Goal: Task Accomplishment & Management: Complete application form

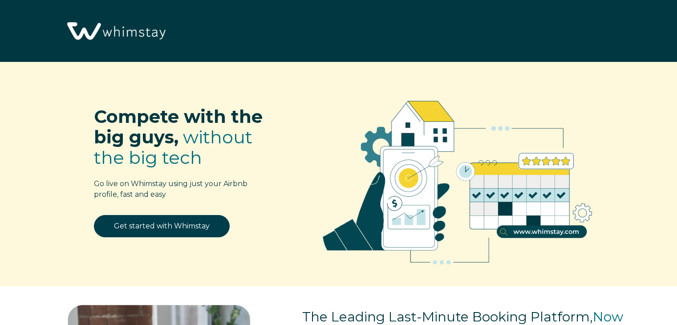
select select "US"
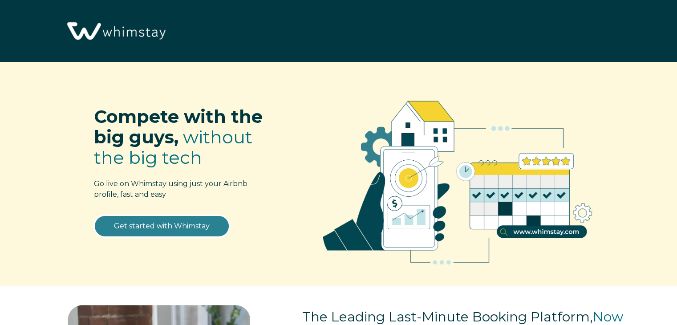
click at [183, 227] on link "Get started with Whimstay" at bounding box center [162, 226] width 136 height 22
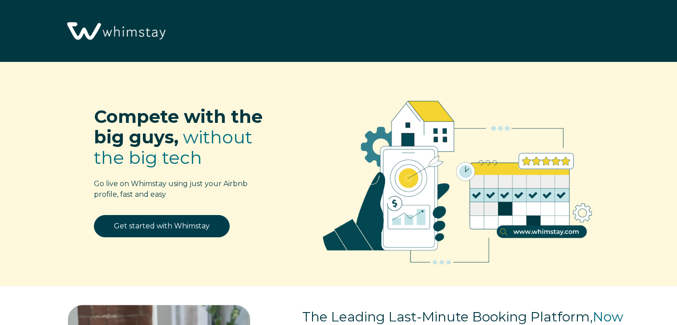
select select "US"
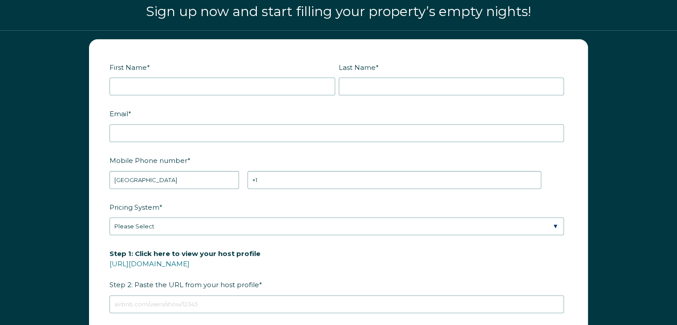
scroll to position [1097, 0]
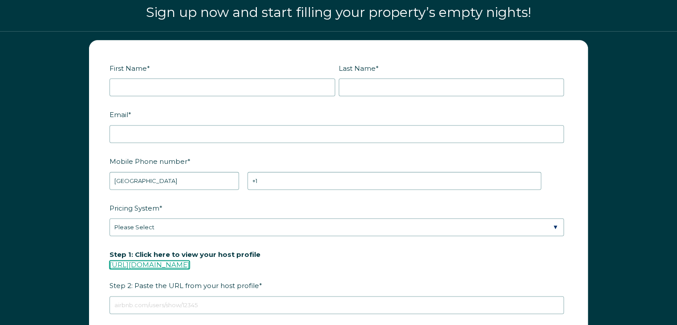
click at [190, 265] on link "[URL][DOMAIN_NAME]" at bounding box center [150, 264] width 80 height 8
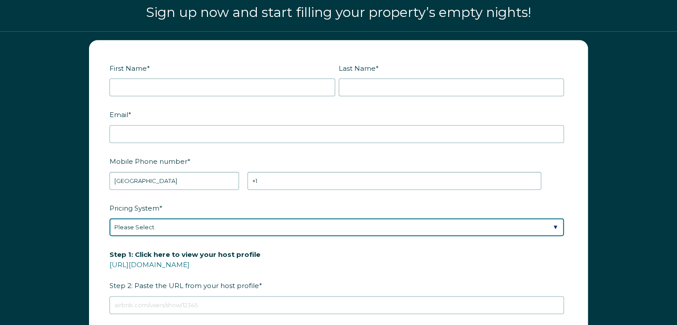
click at [189, 227] on select "Please Select Manual Airbnb Smart Pricing PriceLabs Wheelhouse Beyond Pricing 3…" at bounding box center [337, 227] width 455 height 18
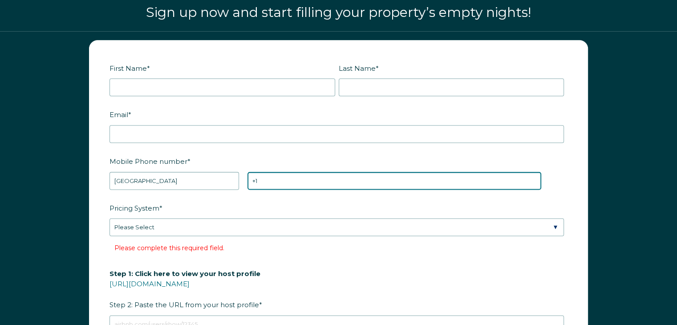
click at [269, 176] on input "+1" at bounding box center [395, 181] width 294 height 18
paste input "https://www.airbnb.com/users/show/8960577"
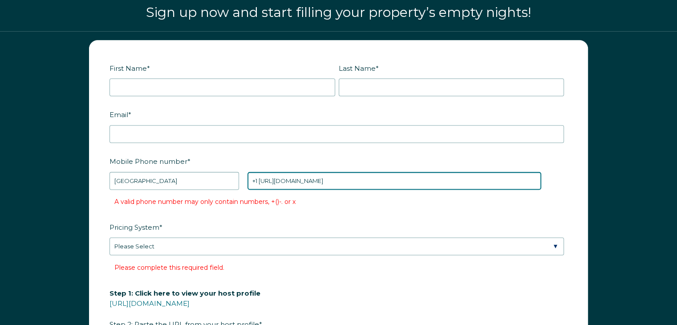
type input "+1 https://www.airbnb.com/users/show/8960577"
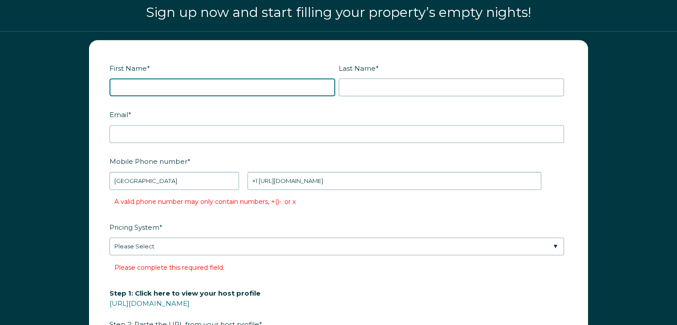
click at [210, 78] on input "First Name *" at bounding box center [223, 87] width 226 height 18
type input "albert"
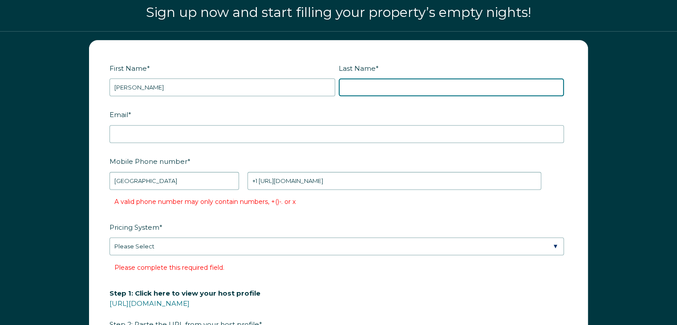
click at [376, 82] on input "Last Name *" at bounding box center [452, 87] width 226 height 18
type input "cleary"
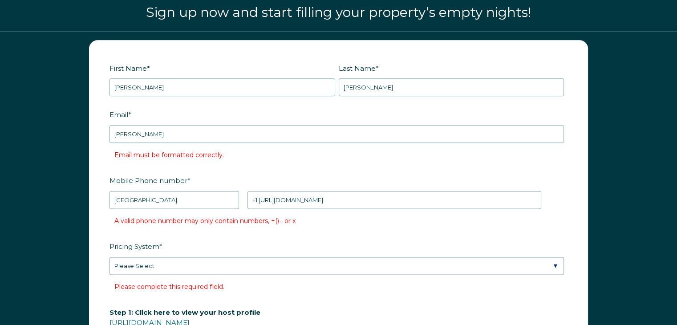
click at [414, 109] on label "Email *" at bounding box center [339, 115] width 458 height 16
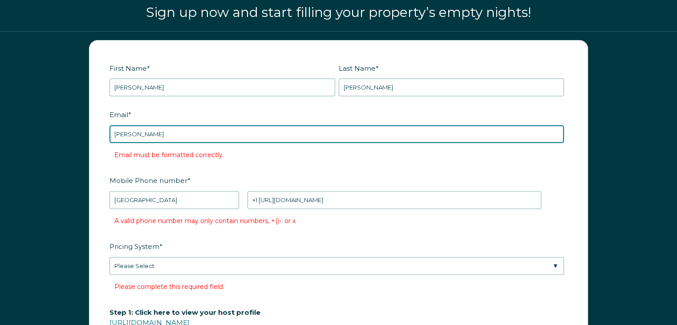
click at [414, 125] on input "cleary" at bounding box center [337, 134] width 455 height 18
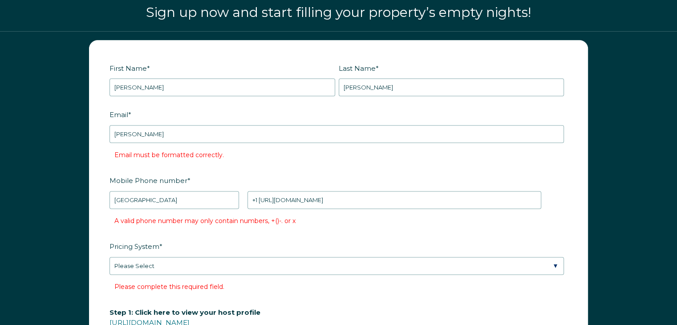
click at [289, 145] on div "Email * cleary Email must be formatted correctly." at bounding box center [339, 134] width 458 height 55
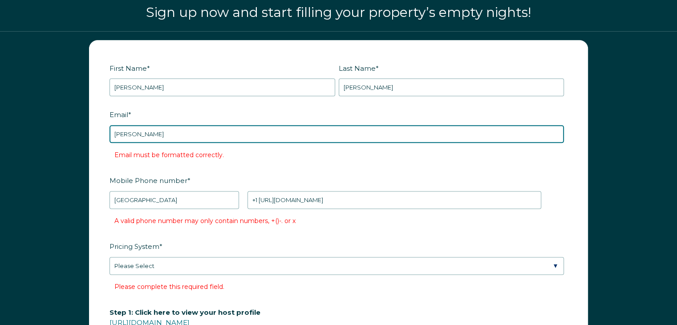
click at [272, 132] on input "cleary" at bounding box center [337, 134] width 455 height 18
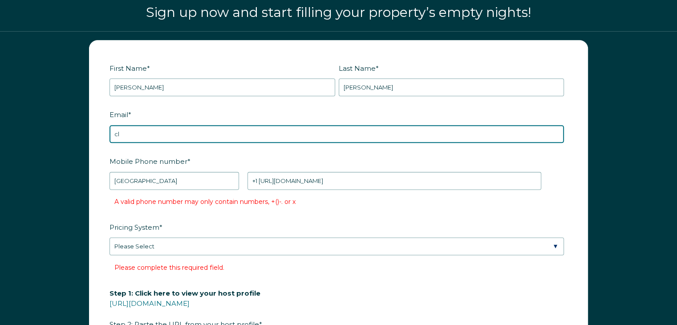
type input "c"
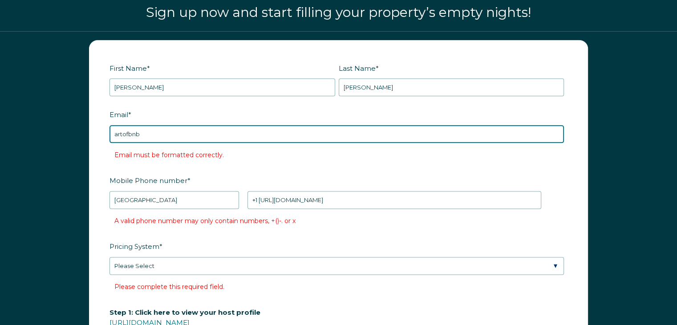
type input "artofbnb@gmail.com"
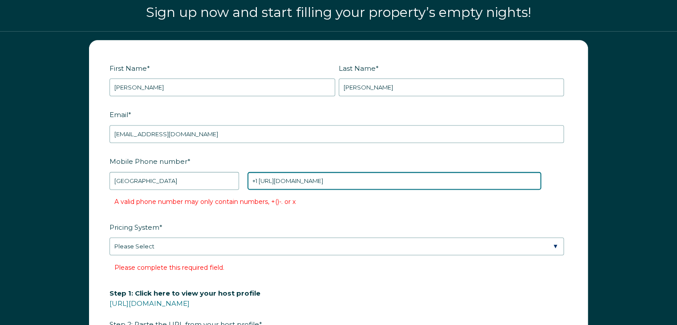
drag, startPoint x: 404, startPoint y: 178, endPoint x: 206, endPoint y: 174, distance: 198.1
click at [206, 174] on div "* Afghanistan (‫افغانستان‬‎) Albania (Shqipëri) Algeria (‫الجزائر‬‎) American S…" at bounding box center [326, 181] width 432 height 18
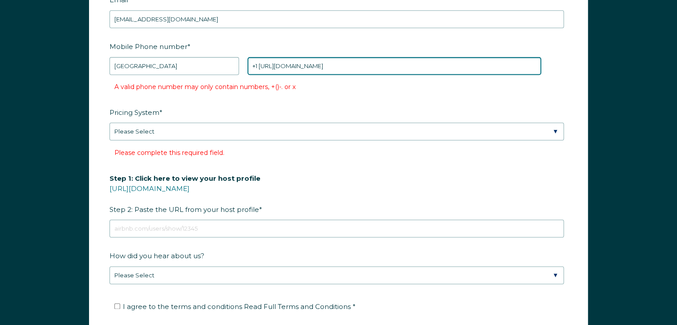
scroll to position [1213, 0]
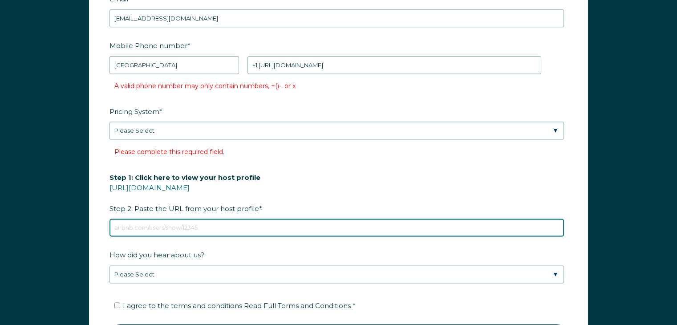
click at [257, 230] on input "Step 1: Click here to view your host profile https://www.airbnb.com/users/show/…" at bounding box center [337, 228] width 455 height 18
paste input "https://www.airbnb.com/users/show/8960577"
type input "https://www.airbnb.com/users/show/8960577"
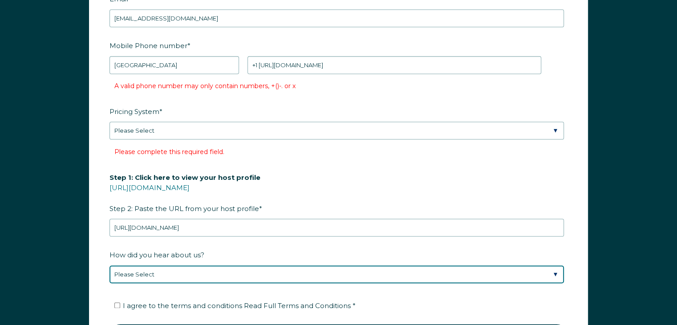
click at [213, 273] on select "Please Select Discovered Whimstay at an event or conference Found Whimstay thro…" at bounding box center [337, 274] width 455 height 18
select select "Podcast"
click at [110, 265] on select "Please Select Discovered Whimstay at an event or conference Found Whimstay thro…" at bounding box center [337, 274] width 455 height 18
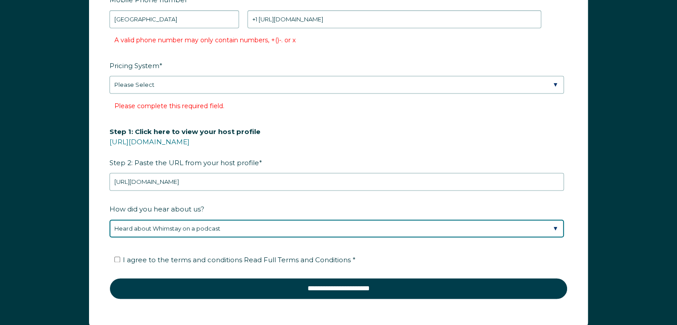
scroll to position [1260, 0]
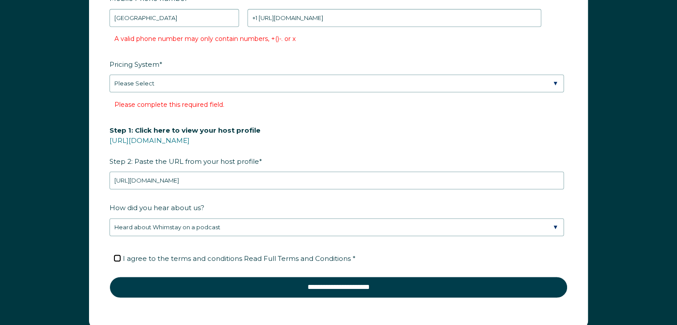
click at [116, 255] on input "I agree to the terms and conditions Read Full Terms and Conditions *" at bounding box center [117, 258] width 6 height 6
checkbox input "true"
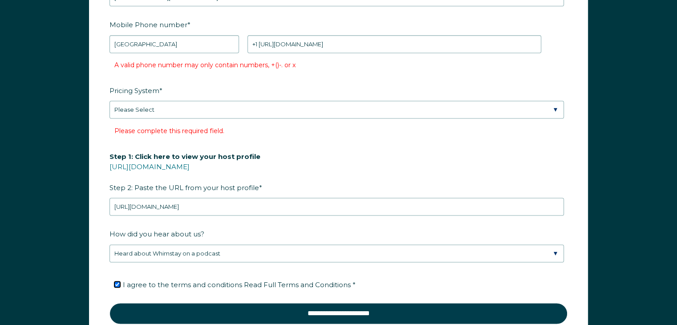
scroll to position [1234, 0]
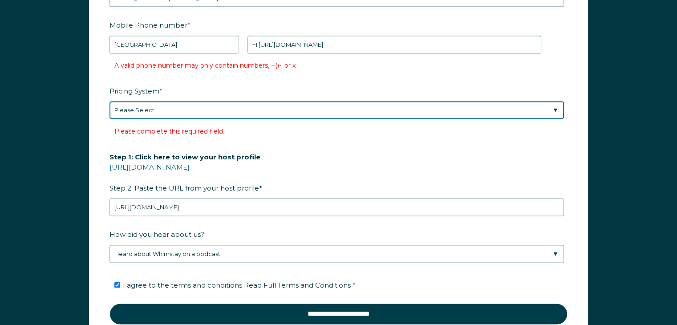
click at [326, 108] on select "Please Select Manual Airbnb Smart Pricing PriceLabs Wheelhouse Beyond Pricing 3…" at bounding box center [337, 110] width 455 height 18
select select "Dynamic"
click at [110, 101] on select "Please Select Manual Airbnb Smart Pricing PriceLabs Wheelhouse Beyond Pricing 3…" at bounding box center [337, 110] width 455 height 18
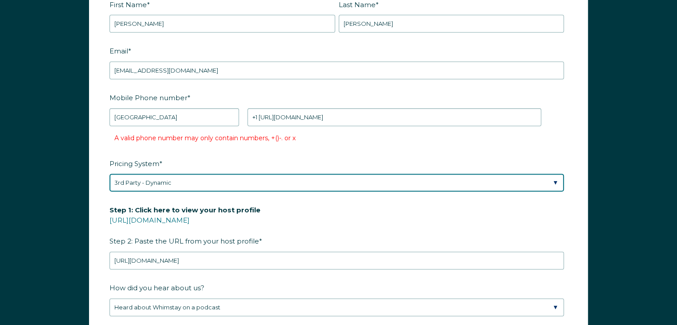
scroll to position [1160, 0]
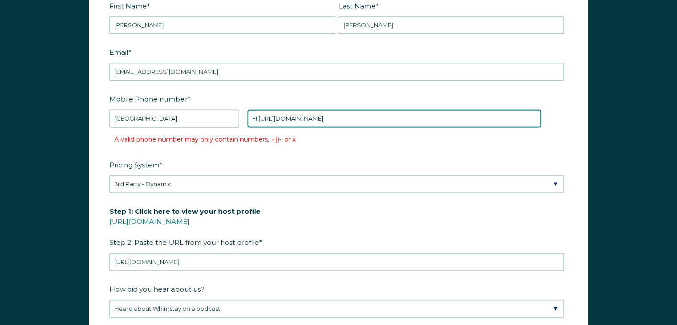
click at [386, 115] on input "+1 https://www.airbnb.com/users/show/8960577" at bounding box center [395, 119] width 294 height 18
drag, startPoint x: 404, startPoint y: 114, endPoint x: 109, endPoint y: 154, distance: 298.3
click at [109, 154] on form "First Name * albert Last Name * cleary RBO Token Company ID Referrer Code Diale…" at bounding box center [338, 194] width 498 height 432
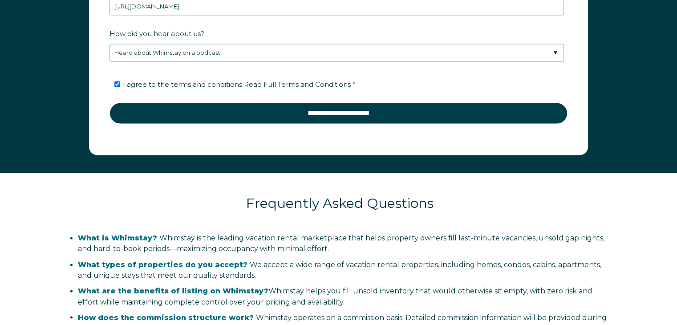
scroll to position [1396, 0]
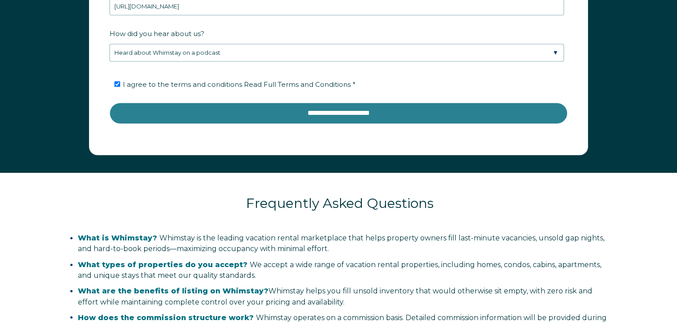
type input "+1 9179210760"
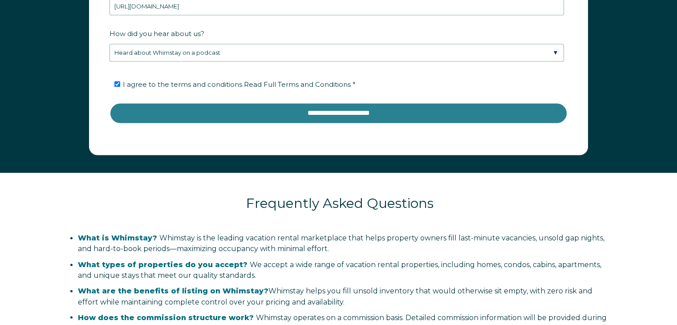
click at [285, 111] on input "**********" at bounding box center [339, 112] width 458 height 21
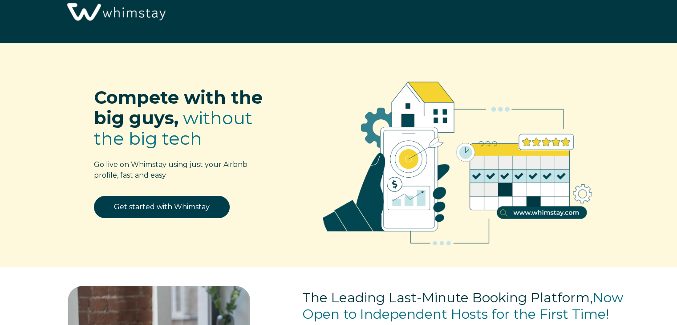
scroll to position [0, 0]
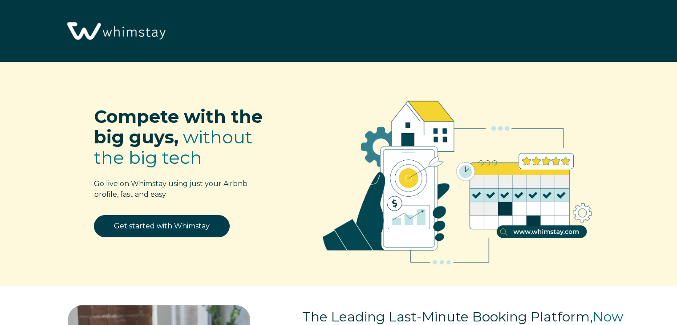
select select "US"
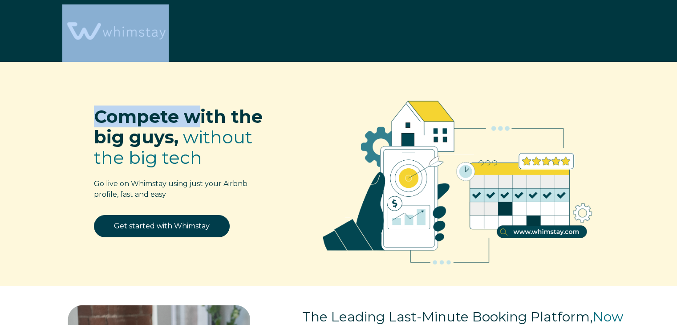
drag, startPoint x: 0, startPoint y: 0, endPoint x: 226, endPoint y: 6, distance: 226.2
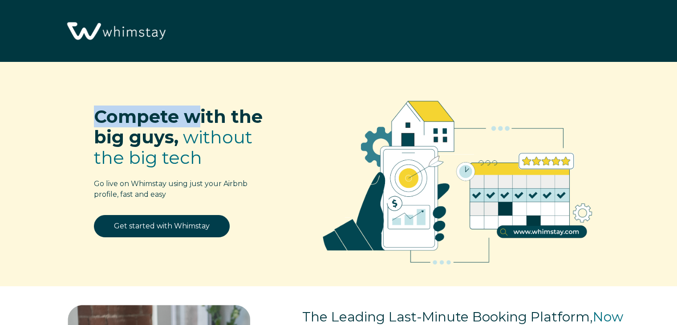
drag, startPoint x: 264, startPoint y: 240, endPoint x: 297, endPoint y: 100, distance: 144.1
click at [297, 100] on div "Compete with the big guys, without the big tech Go live on Whimstay using just …" at bounding box center [334, 179] width 579 height 209
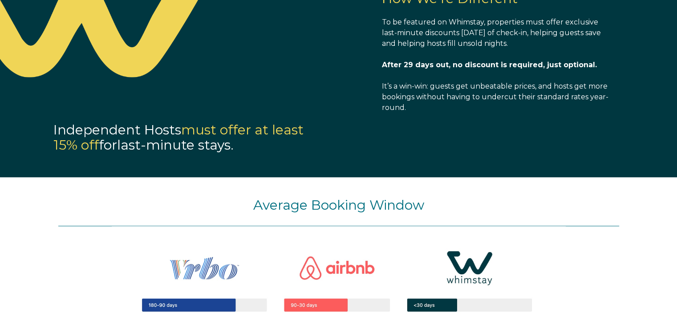
scroll to position [735, 0]
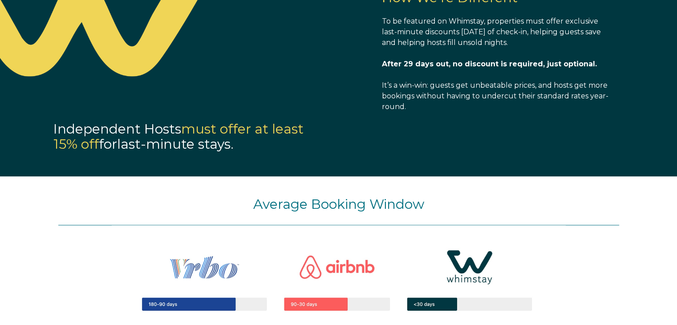
click at [118, 45] on img at bounding box center [143, 36] width 286 height 137
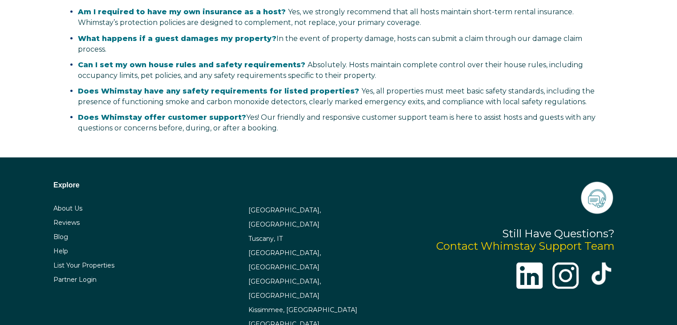
scroll to position [1760, 0]
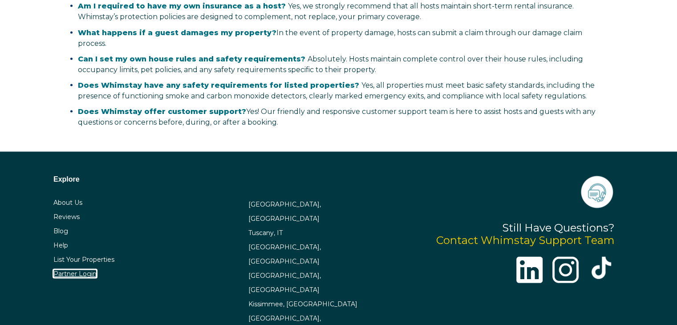
click at [86, 270] on link "Partner Login" at bounding box center [74, 274] width 43 height 8
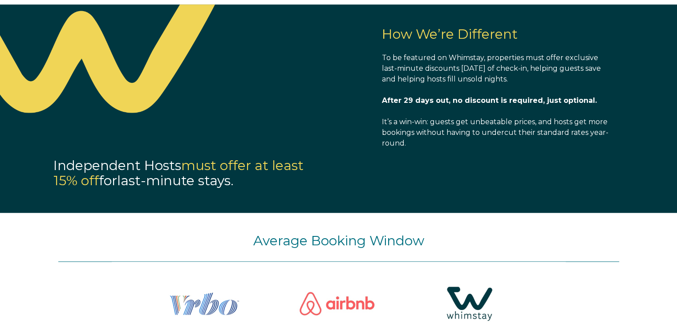
scroll to position [697, 0]
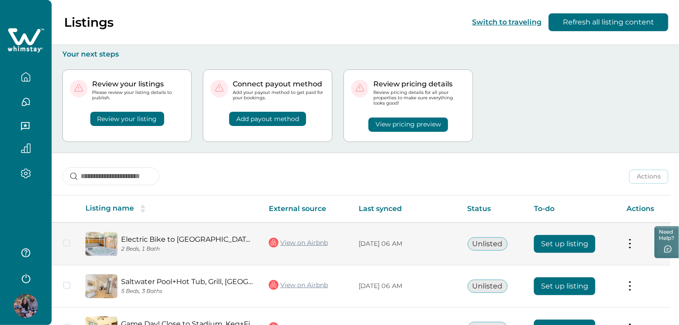
click at [565, 240] on button "Set up listing" at bounding box center [564, 244] width 61 height 18
click at [630, 239] on button at bounding box center [630, 243] width 7 height 9
click at [570, 243] on button "Set up listing" at bounding box center [564, 244] width 61 height 18
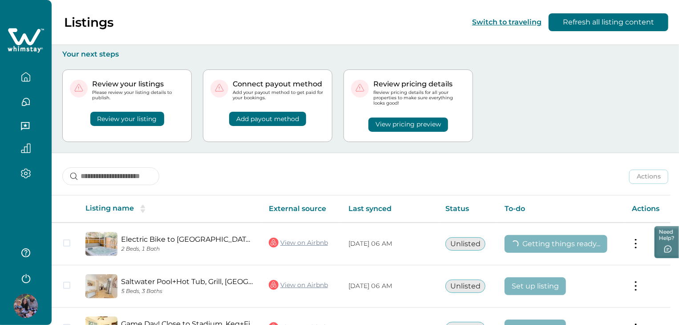
click at [114, 118] on button "Review your listing" at bounding box center [127, 119] width 74 height 14
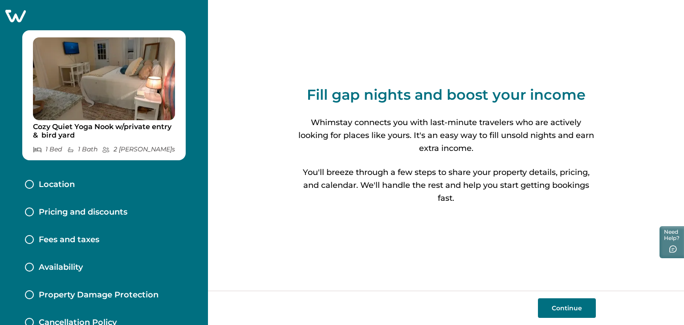
click at [572, 307] on button "Continue" at bounding box center [567, 308] width 58 height 20
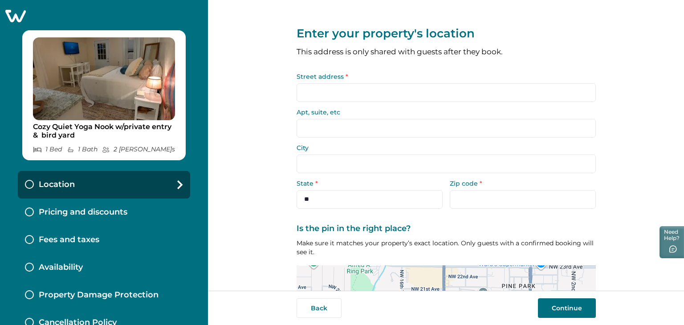
click at [311, 94] on input "Street address *" at bounding box center [445, 92] width 299 height 19
type input "*"
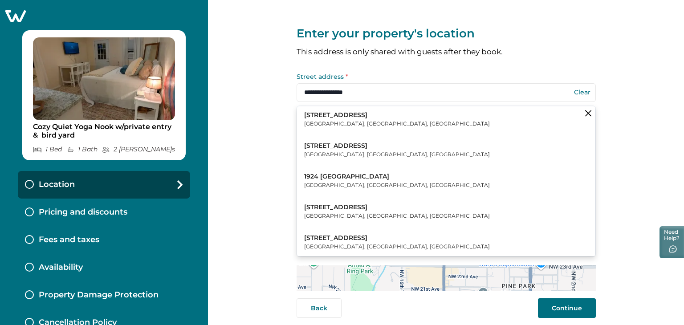
click at [327, 112] on p "1924 NW 12th Terrace" at bounding box center [397, 115] width 186 height 9
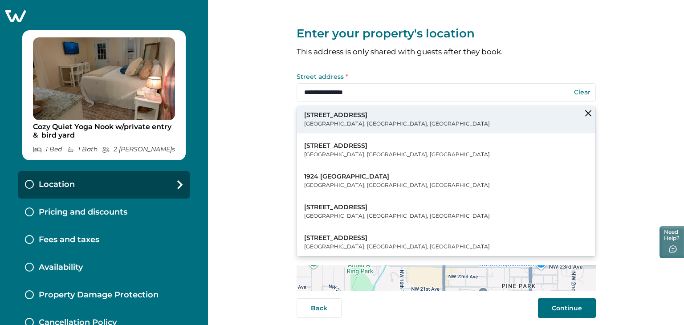
type input "**********"
select select "**"
type input "*****"
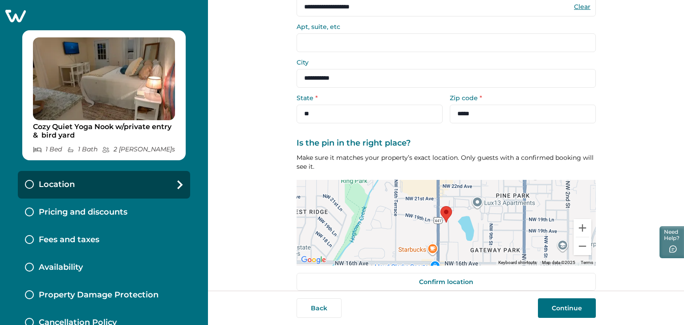
scroll to position [98, 0]
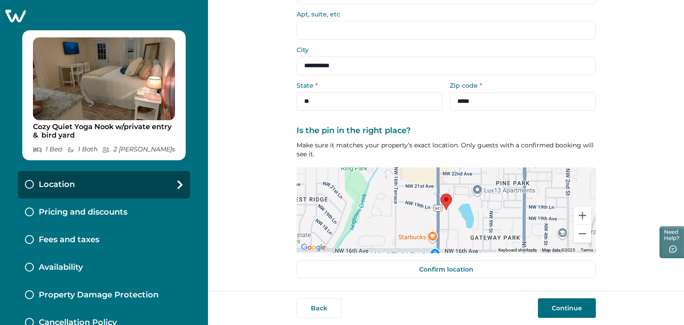
click at [399, 29] on input "Apt, suite, etc" at bounding box center [445, 30] width 299 height 19
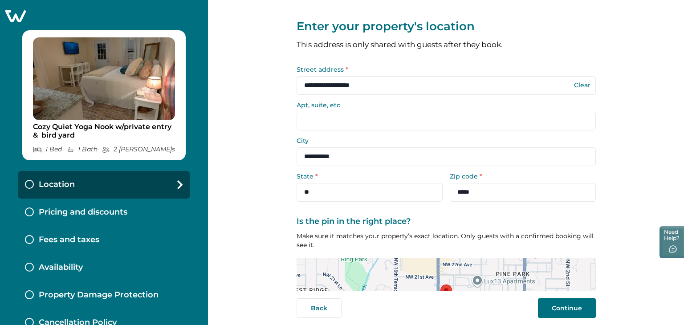
scroll to position [65, 0]
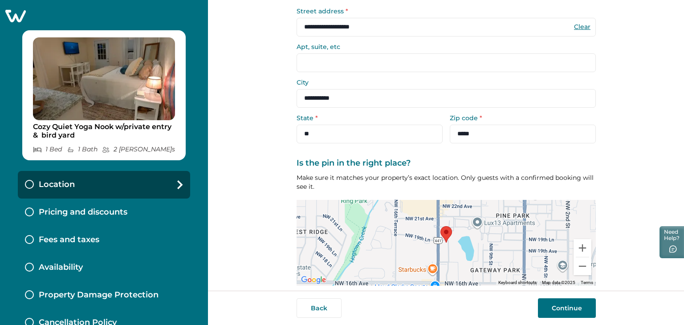
click at [567, 308] on button "Continue" at bounding box center [567, 308] width 58 height 20
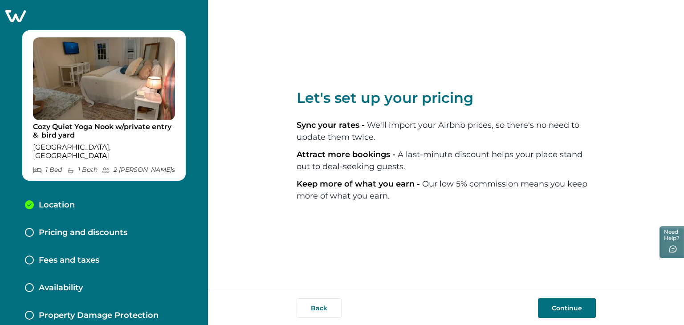
click at [547, 304] on button "Continue" at bounding box center [567, 308] width 58 height 20
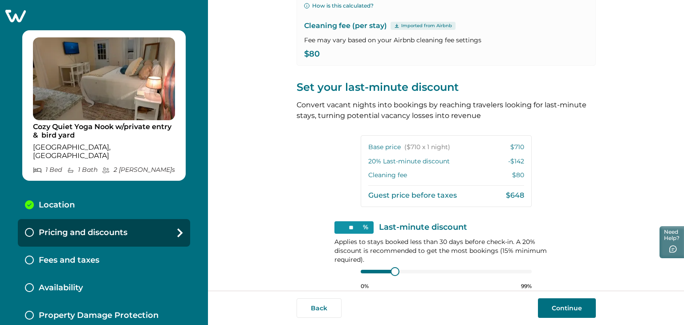
scroll to position [184, 0]
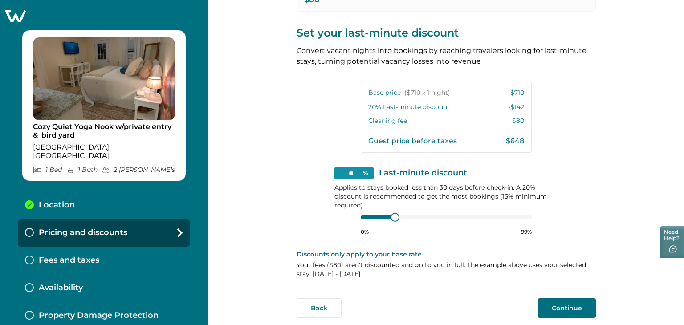
click at [452, 218] on div at bounding box center [446, 217] width 171 height 7
click at [488, 217] on div at bounding box center [446, 217] width 171 height 7
click at [506, 220] on div at bounding box center [446, 217] width 171 height 7
click at [483, 216] on div at bounding box center [446, 217] width 171 height 7
click at [438, 215] on div at bounding box center [446, 217] width 171 height 7
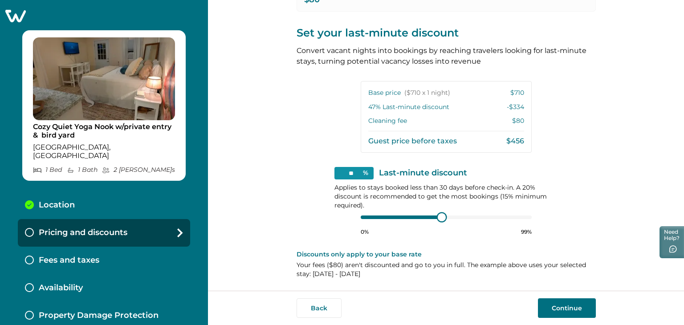
click at [440, 216] on div at bounding box center [442, 217] width 8 height 8
click at [442, 216] on div at bounding box center [445, 217] width 8 height 8
click at [404, 215] on div at bounding box center [446, 217] width 171 height 7
click at [396, 215] on div at bounding box center [446, 217] width 171 height 7
click at [389, 220] on div at bounding box center [446, 217] width 171 height 7
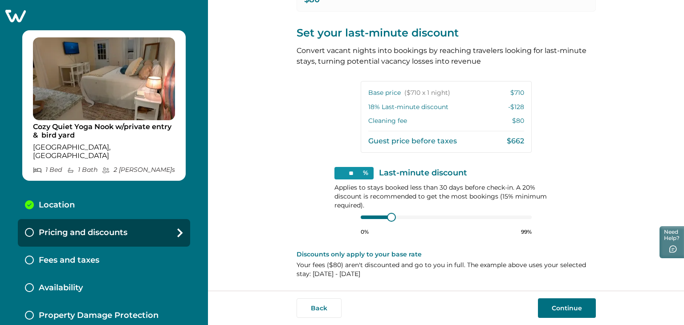
click at [392, 222] on div "0% 99%" at bounding box center [446, 224] width 171 height 22
click at [387, 216] on div at bounding box center [390, 217] width 8 height 8
click at [387, 216] on div at bounding box center [389, 217] width 7 height 7
click at [386, 215] on div at bounding box center [389, 217] width 7 height 7
type input "**"
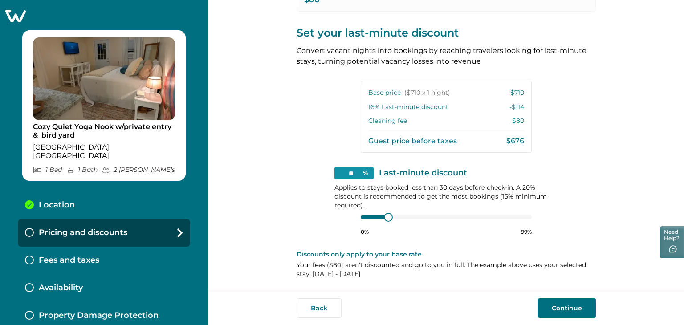
click at [376, 219] on div at bounding box center [446, 217] width 171 height 7
click at [568, 309] on button "Continue" at bounding box center [567, 308] width 58 height 20
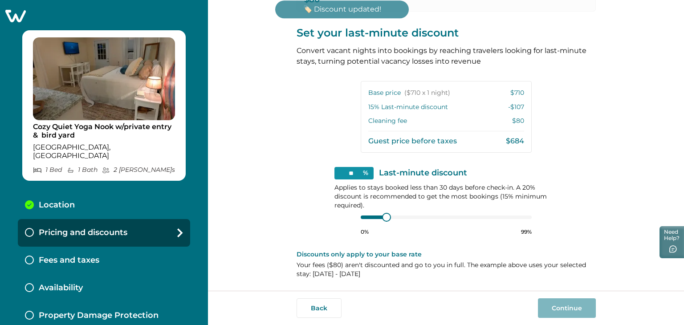
scroll to position [143, 0]
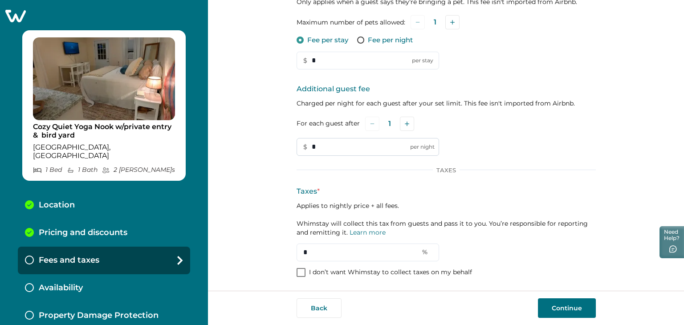
click at [336, 146] on input "*" at bounding box center [367, 147] width 142 height 18
type input "**"
click at [368, 172] on div "Taxes" at bounding box center [445, 169] width 299 height 7
click at [343, 171] on div "Taxes" at bounding box center [445, 169] width 299 height 7
click at [463, 171] on div "Taxes" at bounding box center [445, 169] width 299 height 7
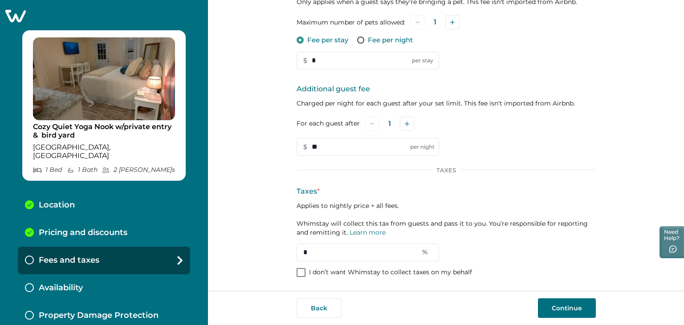
click at [335, 203] on p "Applies to nightly price + all fees. Whimstay will collect this tax from guests…" at bounding box center [445, 219] width 299 height 36
click at [340, 247] on input "*" at bounding box center [367, 253] width 142 height 18
type input "**"
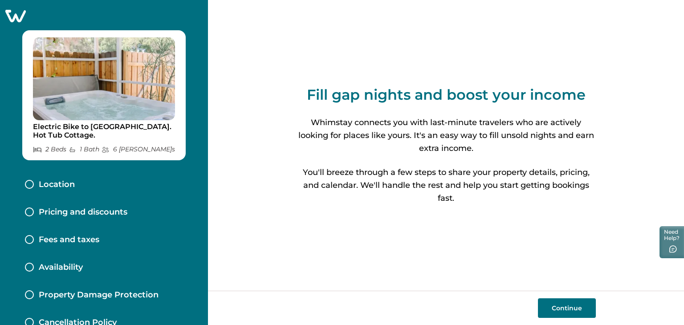
click at [556, 308] on button "Continue" at bounding box center [567, 308] width 58 height 20
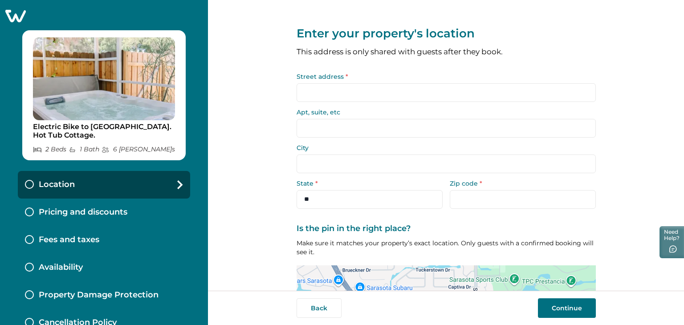
click at [313, 89] on input "Street address *" at bounding box center [445, 92] width 299 height 19
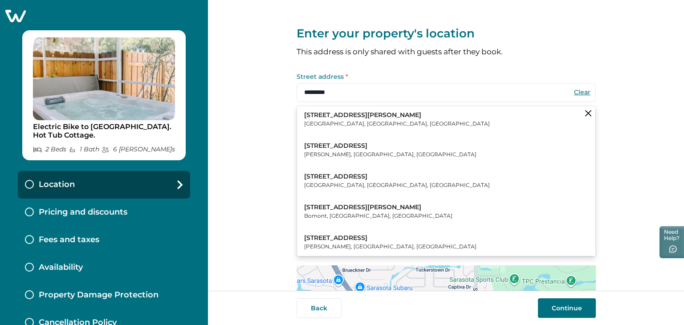
click at [330, 118] on p "2405 Hively St" at bounding box center [397, 115] width 186 height 9
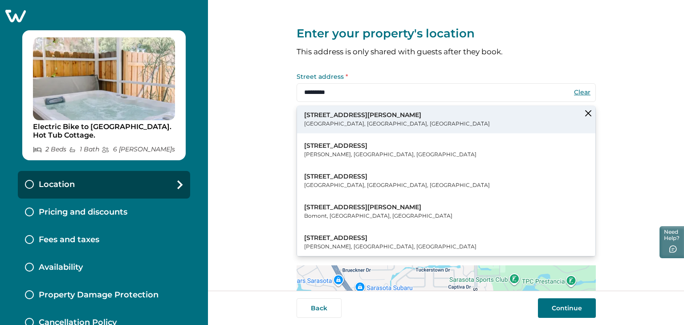
type input "**********"
type input "********"
select select "**"
type input "*****"
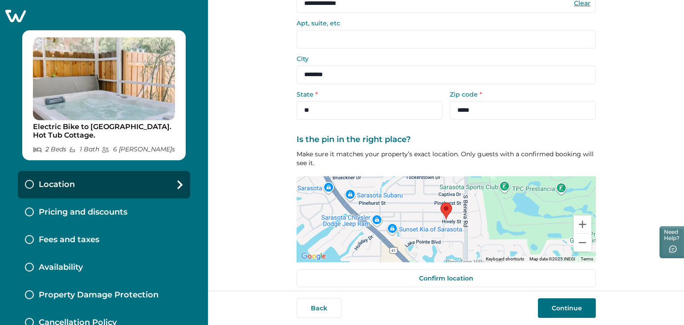
scroll to position [98, 0]
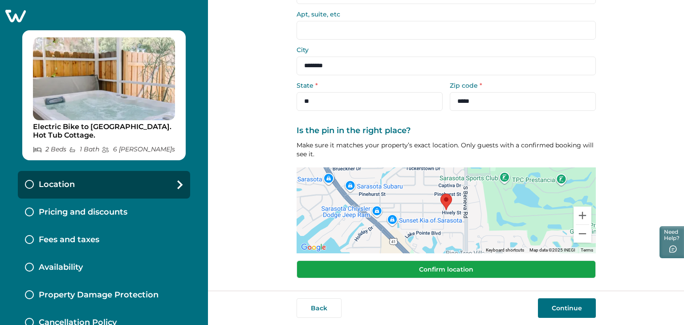
click at [522, 268] on button "Confirm location" at bounding box center [445, 269] width 299 height 18
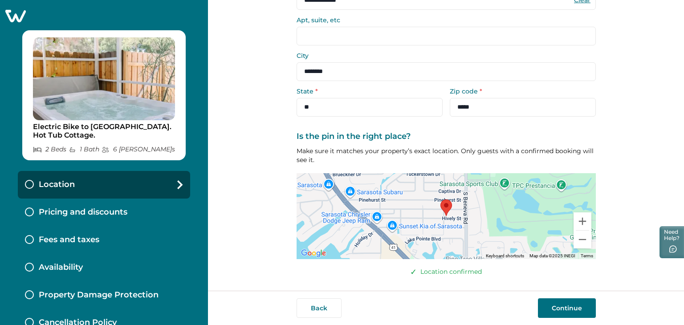
scroll to position [92, 0]
click at [570, 311] on button "Continue" at bounding box center [567, 308] width 58 height 20
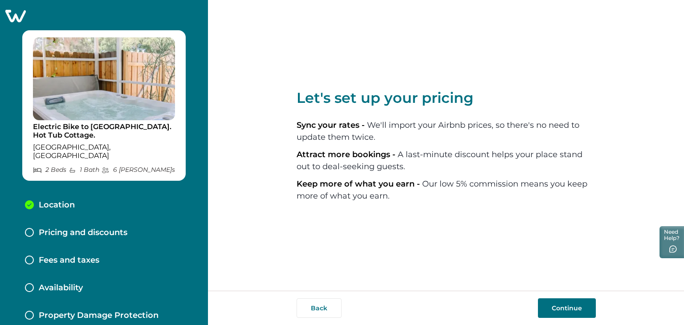
click at [570, 311] on button "Continue" at bounding box center [567, 308] width 58 height 20
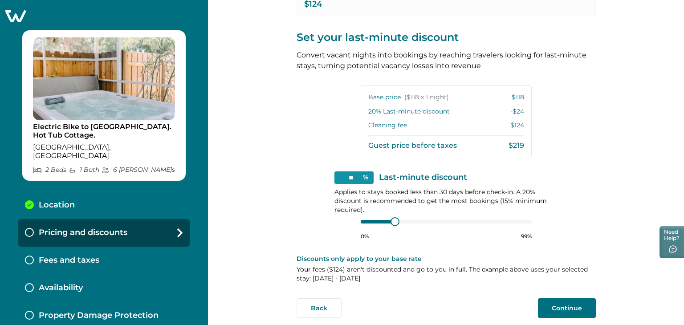
scroll to position [184, 0]
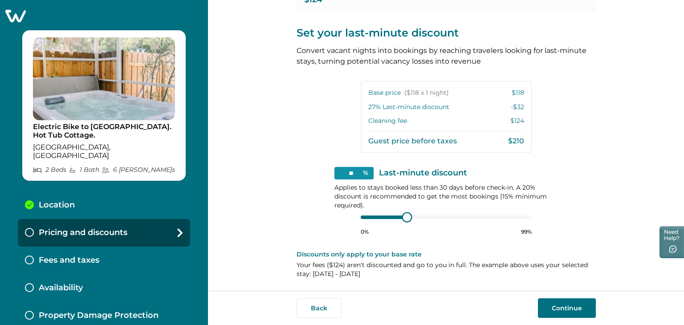
click at [405, 216] on div at bounding box center [446, 217] width 171 height 7
click at [412, 216] on div at bounding box center [446, 217] width 171 height 7
click at [406, 216] on div at bounding box center [446, 217] width 171 height 7
click at [416, 216] on div at bounding box center [446, 217] width 171 height 7
click at [422, 216] on div at bounding box center [446, 217] width 171 height 7
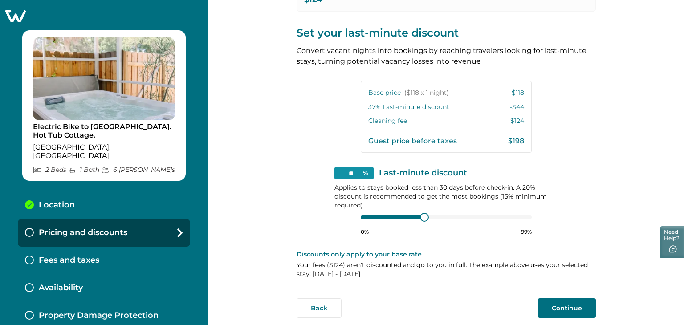
click at [434, 215] on div at bounding box center [446, 217] width 171 height 7
click at [428, 219] on div at bounding box center [446, 217] width 171 height 7
type input "**"
click at [434, 216] on div at bounding box center [446, 217] width 171 height 7
click at [556, 303] on button "Continue" at bounding box center [567, 308] width 58 height 20
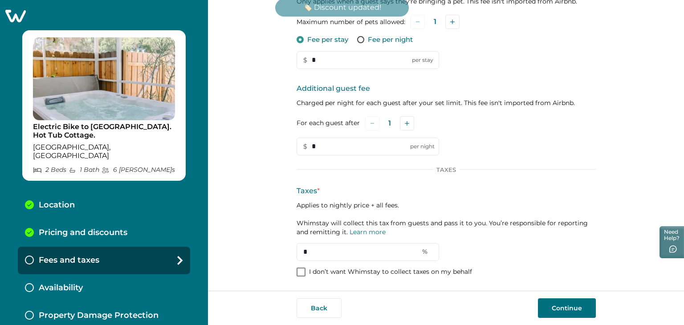
scroll to position [143, 0]
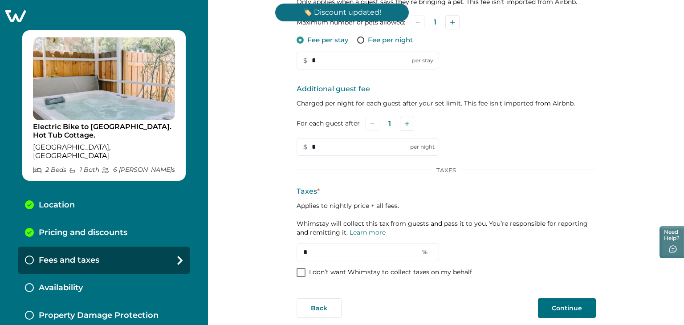
click at [313, 176] on div "Taxes Taxes * Applies to nightly price + all fees. Whimstay will collect this t…" at bounding box center [445, 213] width 299 height 95
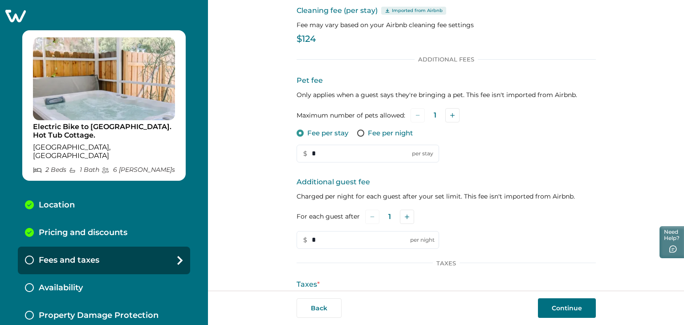
scroll to position [0, 0]
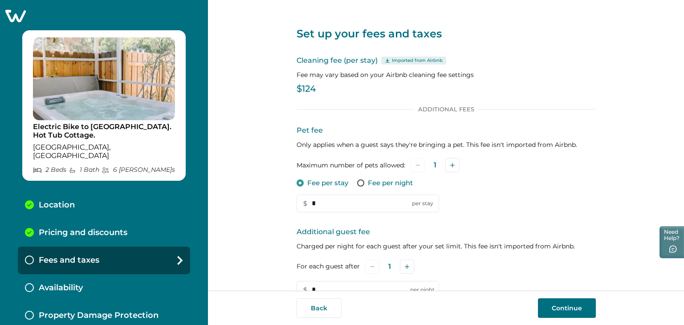
click at [357, 184] on span at bounding box center [360, 182] width 7 height 7
click at [348, 202] on input "*" at bounding box center [367, 204] width 142 height 18
type input "*"
type input "**"
click at [344, 272] on div "For each guest after 1" at bounding box center [445, 267] width 299 height 14
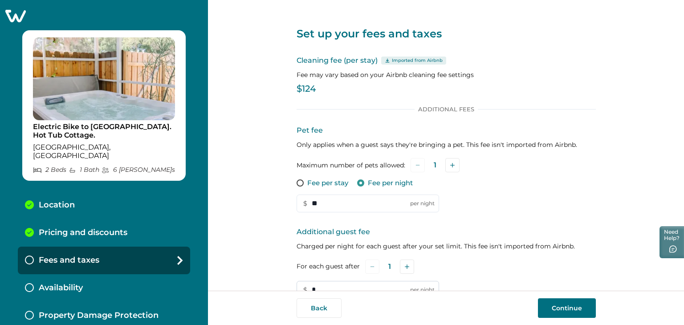
click at [342, 284] on input "*" at bounding box center [367, 290] width 142 height 18
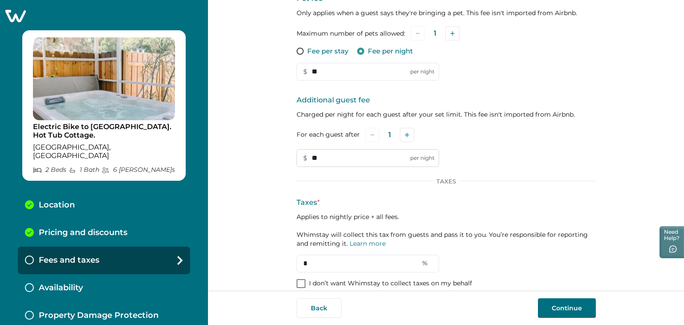
scroll to position [133, 0]
type input "**"
click at [315, 262] on input "*" at bounding box center [367, 262] width 142 height 18
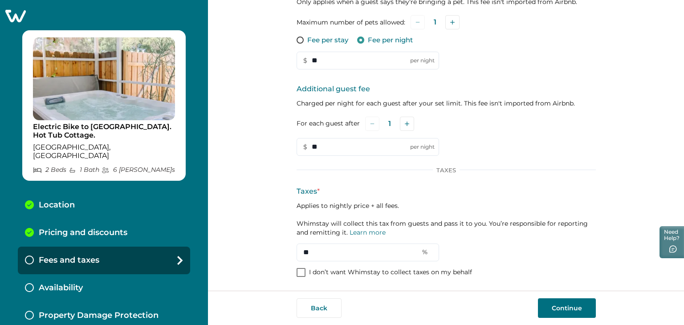
type input "**"
click at [570, 301] on button "Continue" at bounding box center [567, 308] width 58 height 20
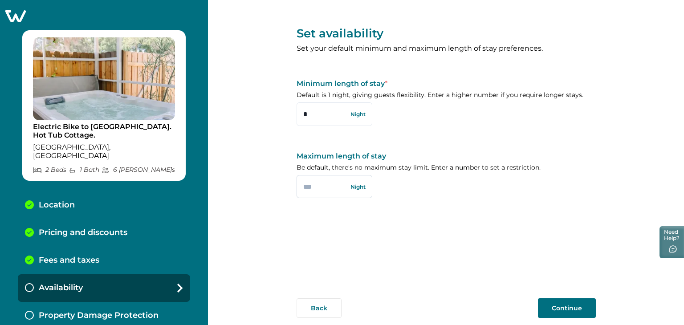
click at [324, 191] on input "text" at bounding box center [334, 186] width 76 height 23
type input "**"
click at [547, 309] on button "Continue" at bounding box center [567, 308] width 58 height 20
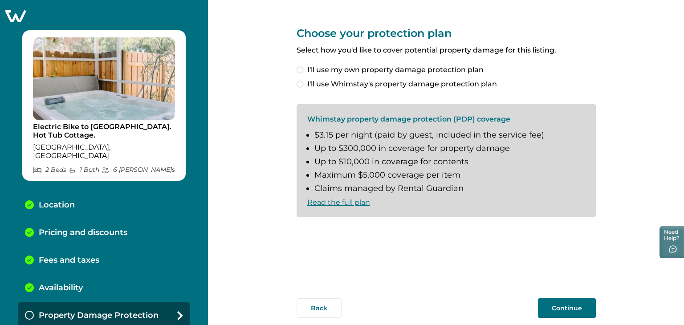
click at [307, 80] on span "I'll use Whimstay's property damage protection plan" at bounding box center [402, 84] width 190 height 11
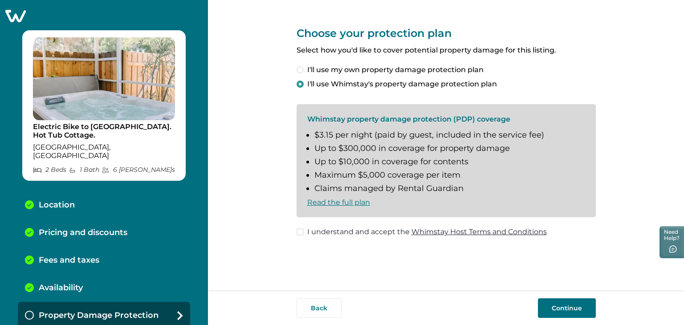
click at [561, 309] on button "Continue" at bounding box center [567, 308] width 58 height 20
click at [299, 231] on span at bounding box center [299, 231] width 7 height 7
click at [557, 305] on button "Continue" at bounding box center [567, 308] width 58 height 20
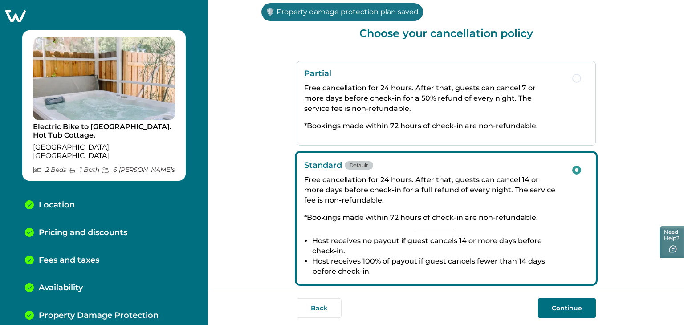
scroll to position [23, 0]
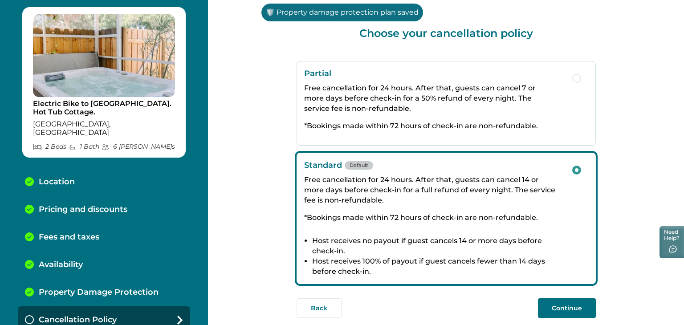
click at [557, 305] on button "Continue" at bounding box center [567, 308] width 58 height 20
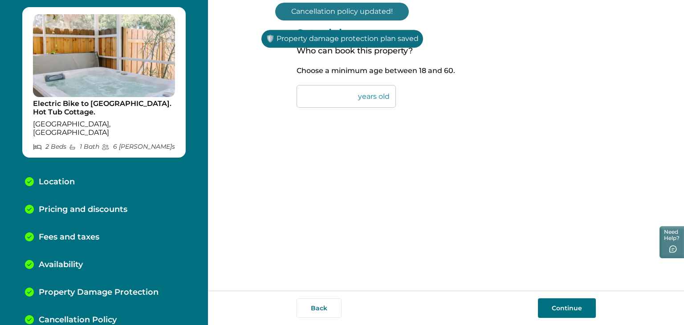
scroll to position [51, 0]
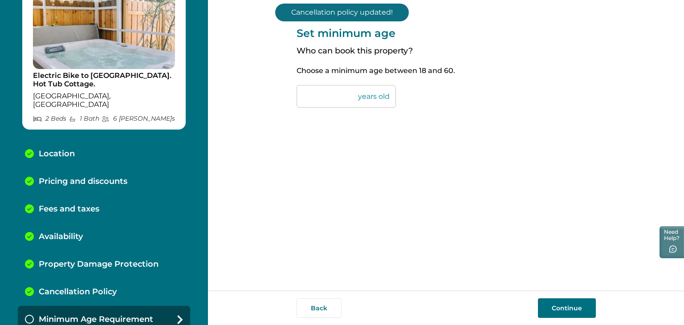
click at [557, 305] on button "Continue" at bounding box center [567, 308] width 58 height 20
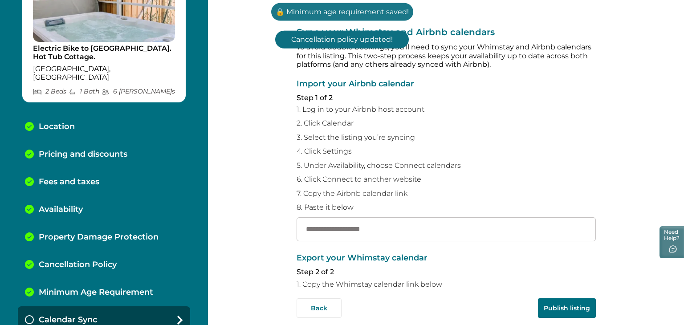
scroll to position [78, 0]
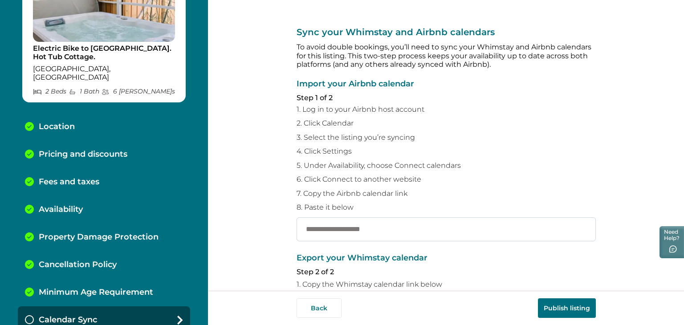
click at [376, 228] on input "text" at bounding box center [445, 229] width 299 height 24
paste input "**********"
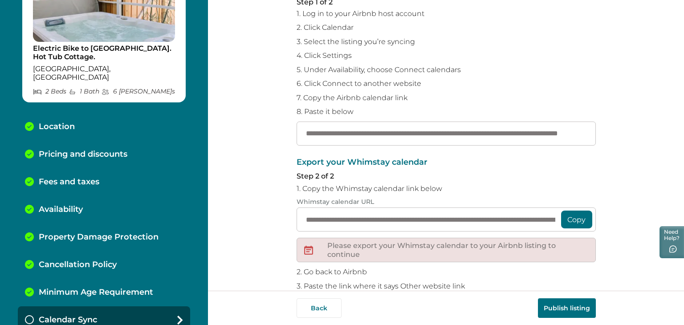
scroll to position [96, 0]
type input "**********"
click at [580, 221] on button "Copy" at bounding box center [576, 219] width 31 height 18
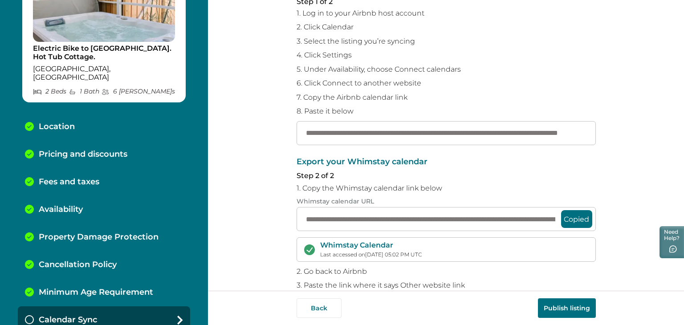
scroll to position [155, 0]
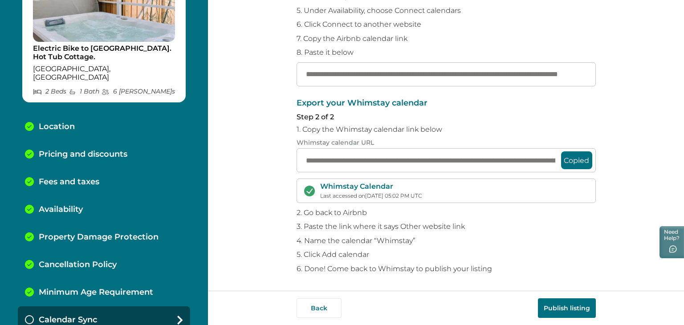
click at [560, 306] on button "Publish listing" at bounding box center [567, 308] width 58 height 20
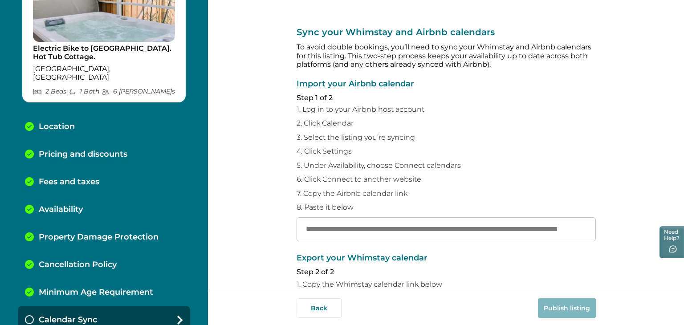
scroll to position [0, 0]
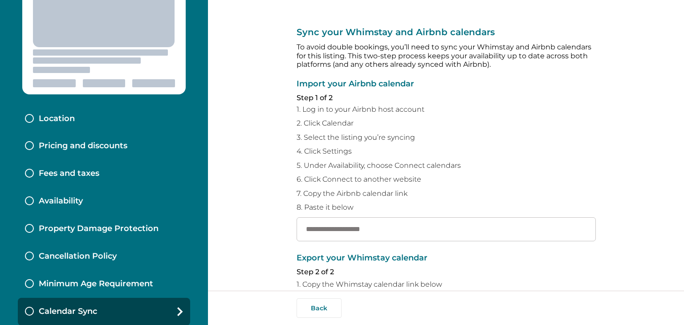
scroll to position [73, 0]
type input "**********"
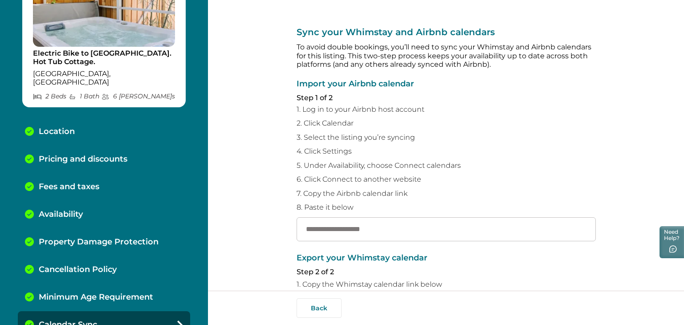
scroll to position [87, 0]
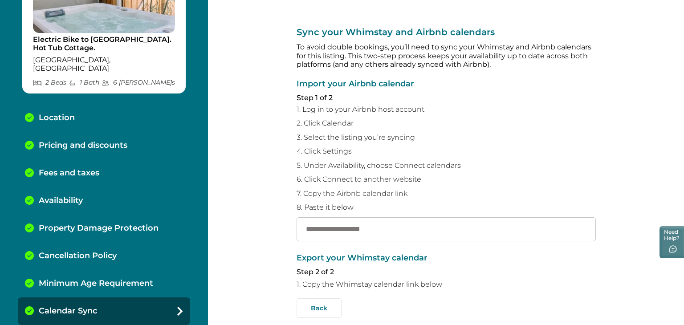
drag, startPoint x: 241, startPoint y: 227, endPoint x: 256, endPoint y: 160, distance: 68.0
click at [248, 187] on div "**********" at bounding box center [446, 145] width 476 height 291
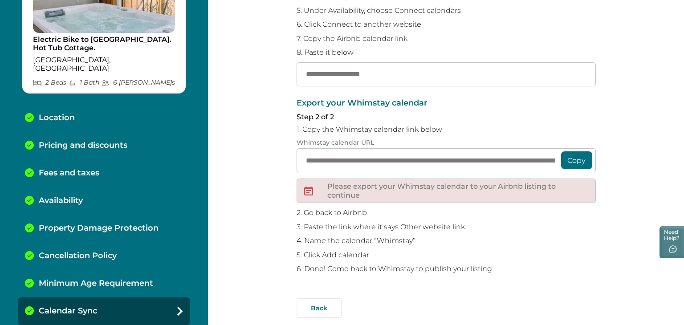
scroll to position [0, 0]
